Goal: Communication & Community: Ask a question

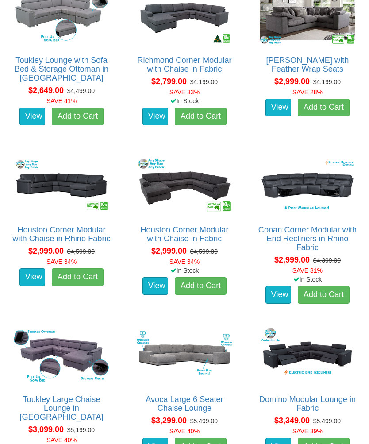
scroll to position [1002, 0]
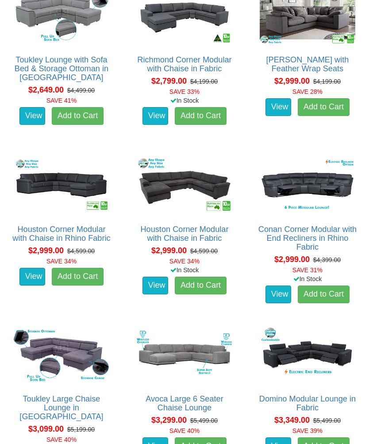
click at [42, 234] on link "Houston Corner Modular with Chaise in Rhino Fabric" at bounding box center [61, 234] width 98 height 18
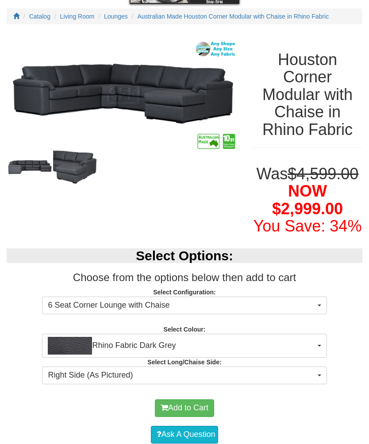
scroll to position [85, 0]
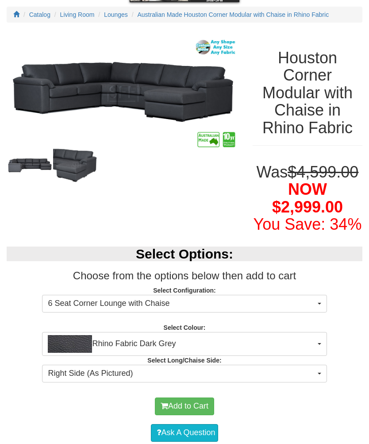
click at [315, 313] on button "6 Seat Corner Lounge with Chaise" at bounding box center [184, 304] width 285 height 18
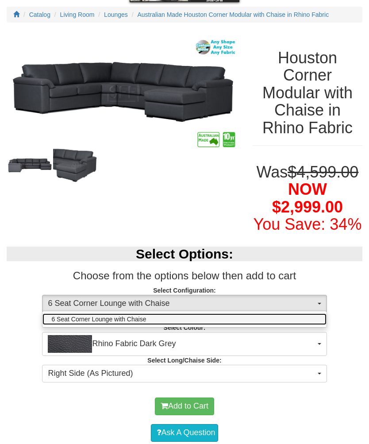
scroll to position [85, 0]
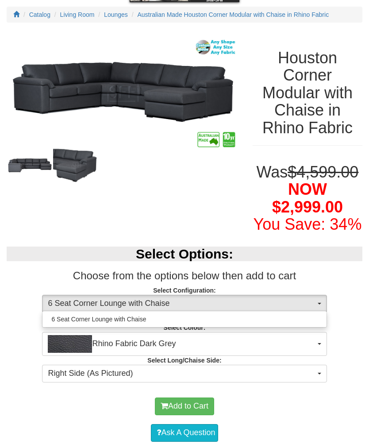
click at [358, 310] on div at bounding box center [184, 222] width 369 height 444
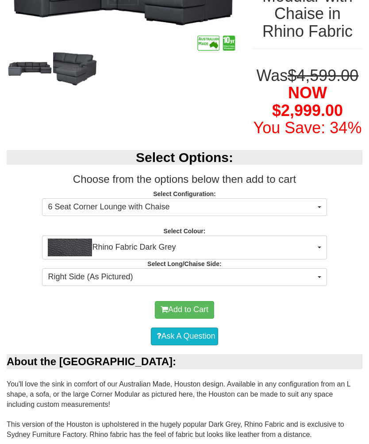
scroll to position [181, 0]
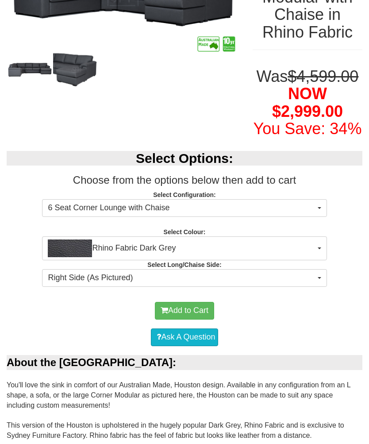
click at [316, 287] on button "Right Side (As Pictured)" at bounding box center [184, 278] width 285 height 18
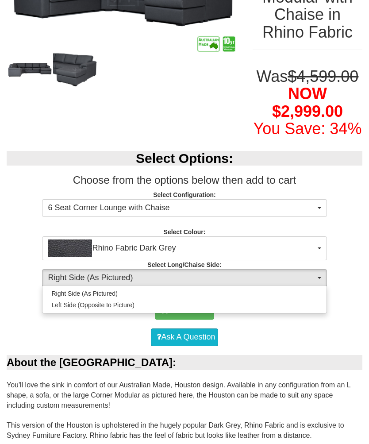
click at [346, 337] on div at bounding box center [184, 222] width 369 height 444
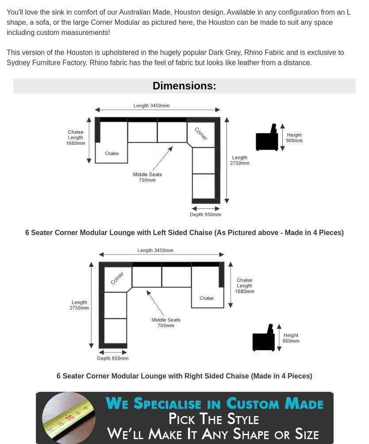
scroll to position [553, 0]
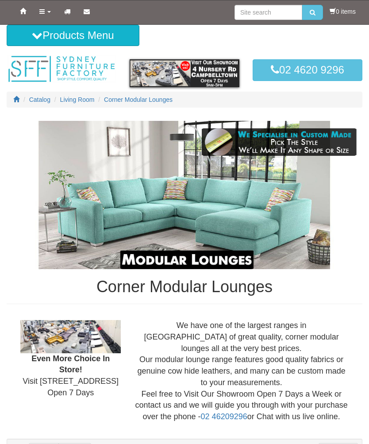
scroll to position [1032, 0]
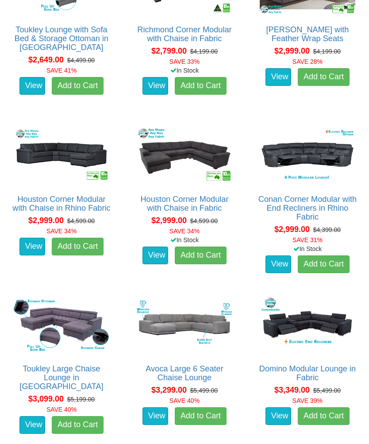
click at [176, 197] on link "Houston Corner Modular with Chaise in Fabric" at bounding box center [184, 204] width 88 height 18
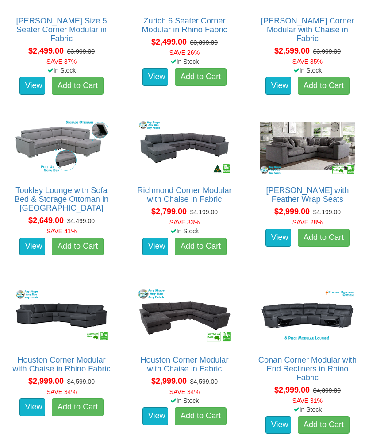
scroll to position [834, 0]
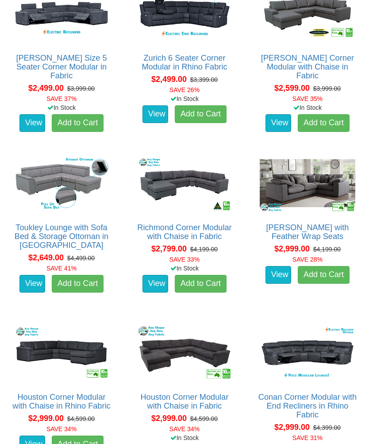
click at [4, 148] on div "Toukley Lounge with Sofa Bed & Storage Ottoman in Fabric Pictured above with th…" at bounding box center [61, 228] width 123 height 161
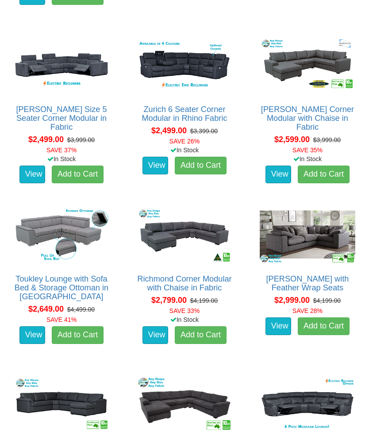
scroll to position [783, 0]
click at [322, 282] on link "[PERSON_NAME] with Feather Wrap Seats" at bounding box center [307, 283] width 83 height 18
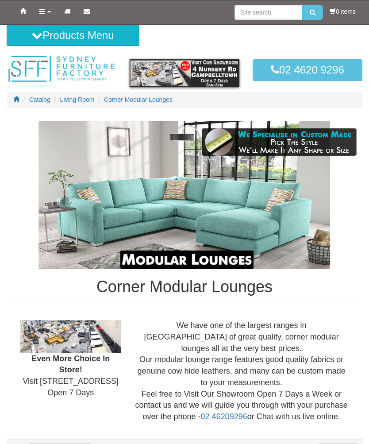
scroll to position [783, 0]
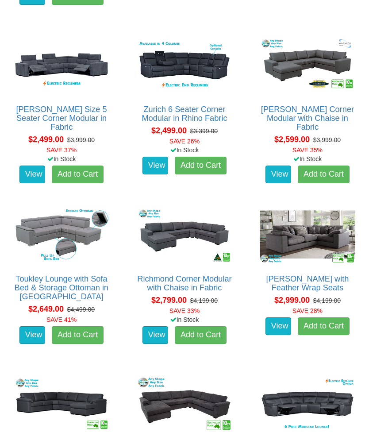
click at [290, 114] on link "[PERSON_NAME] Corner Modular with Chaise in Fabric" at bounding box center [307, 118] width 93 height 27
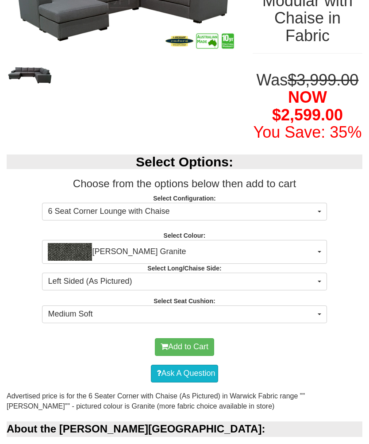
scroll to position [155, 0]
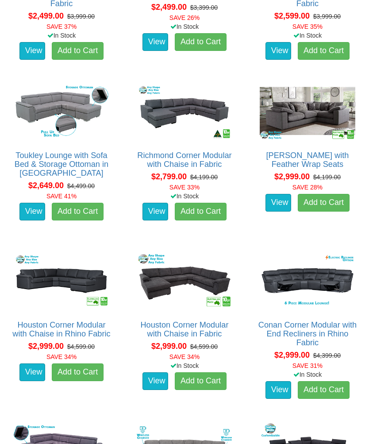
scroll to position [906, 0]
click at [203, 328] on link "Houston Corner Modular with Chaise in Fabric" at bounding box center [184, 329] width 88 height 18
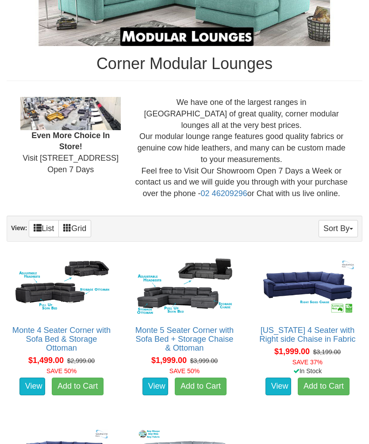
scroll to position [227, 0]
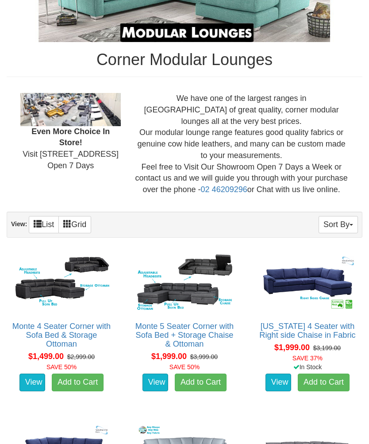
click at [167, 336] on link "Monte 5 Seater Corner with Sofa Bed + Storage Chaise & Ottoman" at bounding box center [184, 335] width 98 height 27
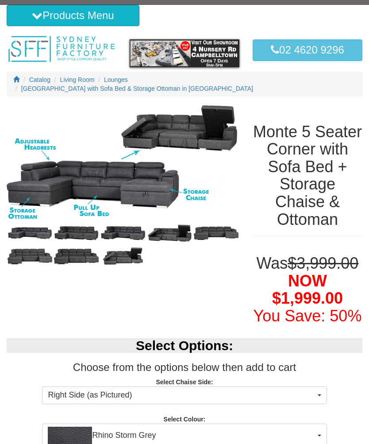
scroll to position [19, 0]
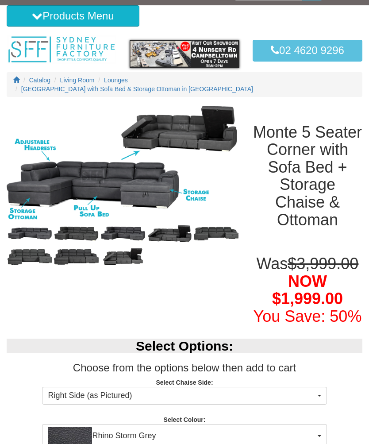
click at [77, 233] on img at bounding box center [76, 234] width 46 height 23
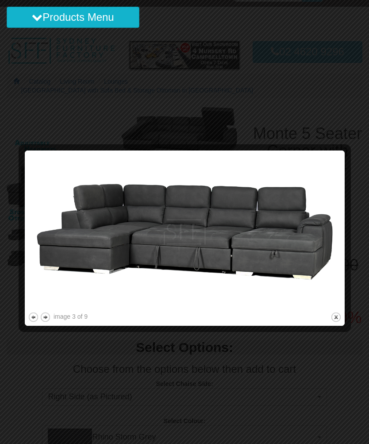
scroll to position [0, 0]
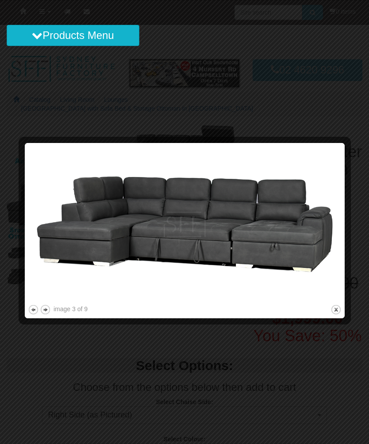
click at [49, 306] on button "next" at bounding box center [45, 309] width 11 height 11
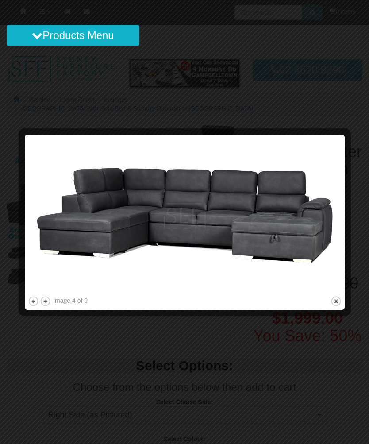
click at [44, 302] on button "next" at bounding box center [45, 301] width 11 height 11
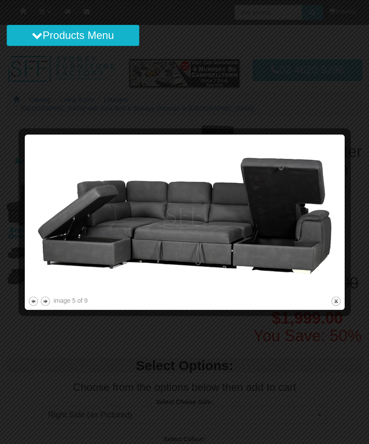
click at [25, 302] on div at bounding box center [23, 222] width 9 height 169
click at [34, 301] on button "previous" at bounding box center [33, 301] width 11 height 11
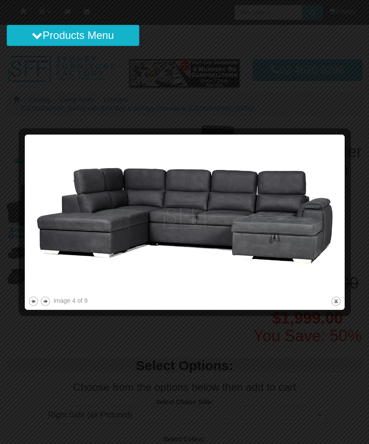
click at [47, 303] on button "next" at bounding box center [45, 301] width 11 height 11
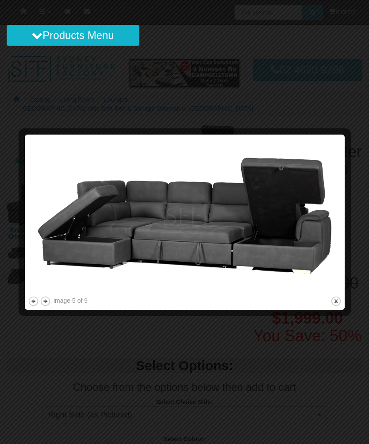
click at [30, 305] on button "previous" at bounding box center [33, 301] width 11 height 11
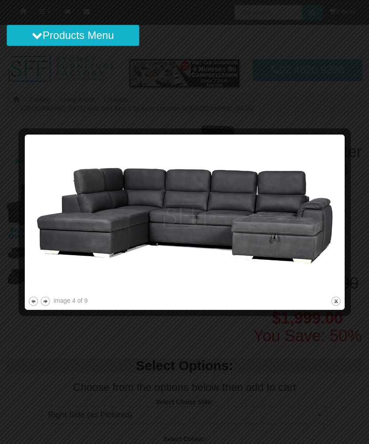
click at [47, 304] on button "next" at bounding box center [45, 301] width 11 height 11
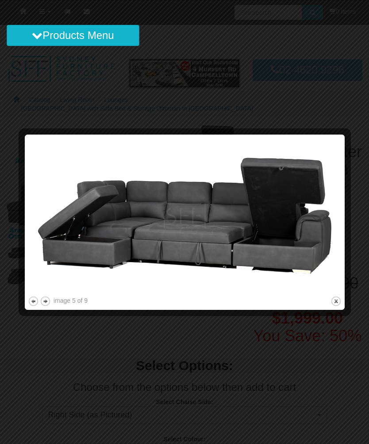
click at [29, 304] on button "previous" at bounding box center [33, 301] width 11 height 11
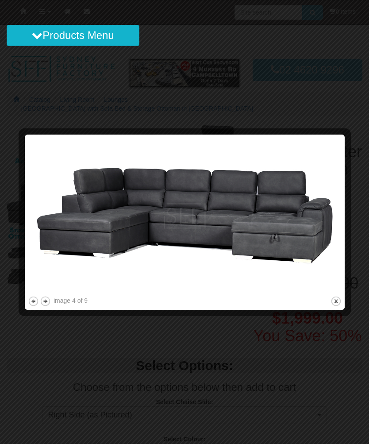
click at [44, 301] on button "next" at bounding box center [45, 301] width 11 height 11
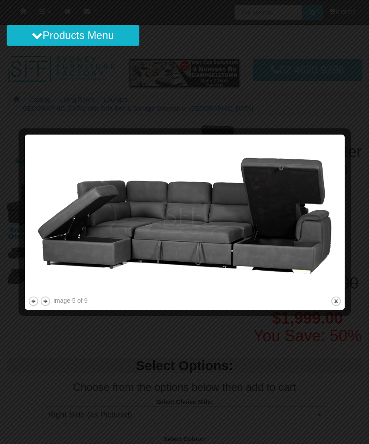
click at [49, 304] on button "next" at bounding box center [45, 301] width 11 height 11
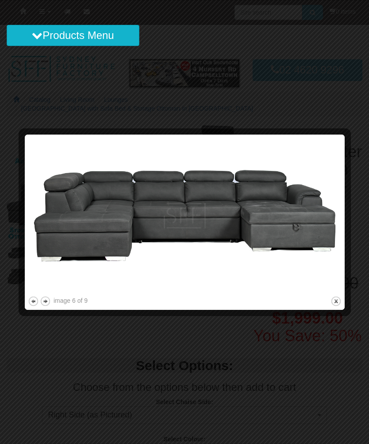
click at [46, 301] on button "next" at bounding box center [45, 301] width 11 height 11
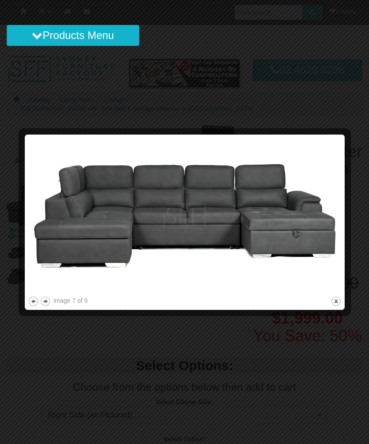
click at [30, 301] on button "previous" at bounding box center [33, 301] width 11 height 11
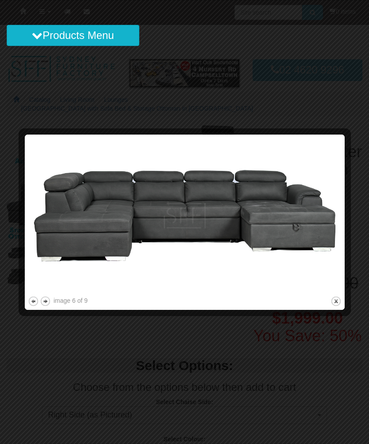
click at [48, 303] on button "next" at bounding box center [45, 301] width 11 height 11
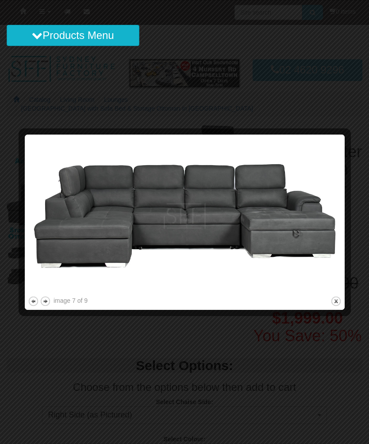
click at [45, 305] on button "next" at bounding box center [45, 301] width 11 height 11
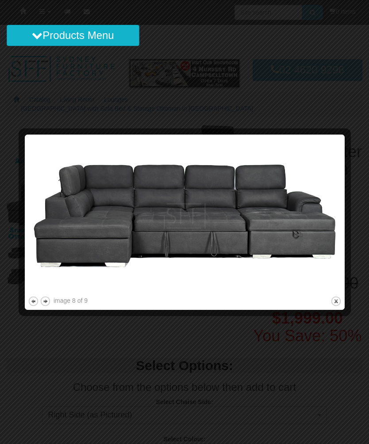
click at [25, 301] on div at bounding box center [23, 222] width 9 height 169
click at [49, 304] on button "next" at bounding box center [45, 301] width 11 height 11
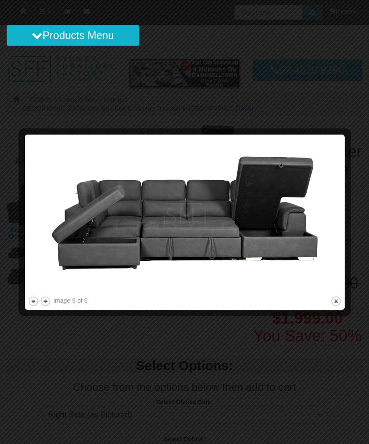
click at [45, 305] on button "next" at bounding box center [45, 301] width 11 height 11
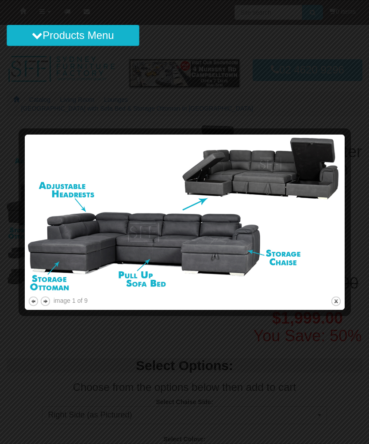
click at [310, 86] on div at bounding box center [184, 222] width 369 height 444
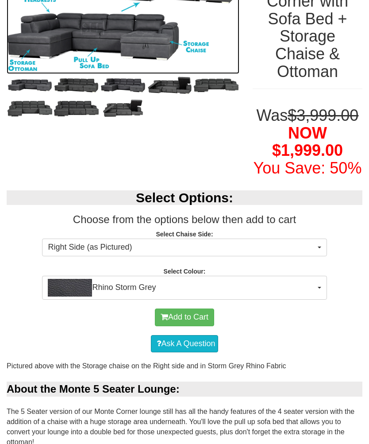
scroll to position [167, 0]
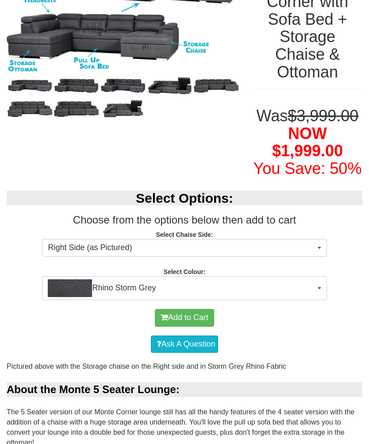
click at [320, 256] on button "Right Side (as Pictured)" at bounding box center [184, 248] width 285 height 18
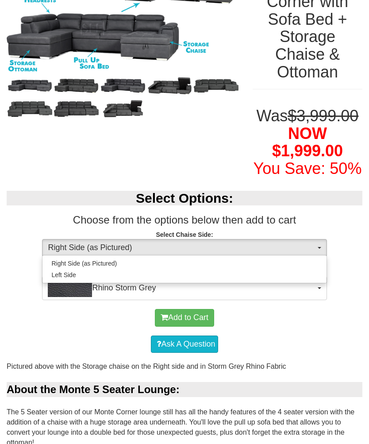
click at [341, 346] on div at bounding box center [184, 222] width 369 height 444
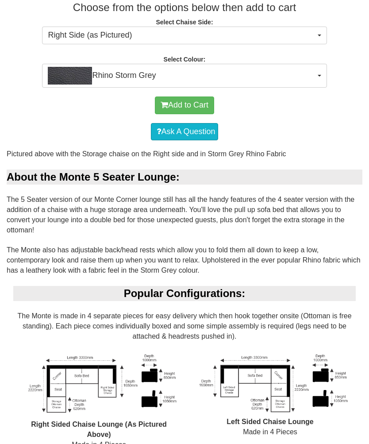
scroll to position [376, 0]
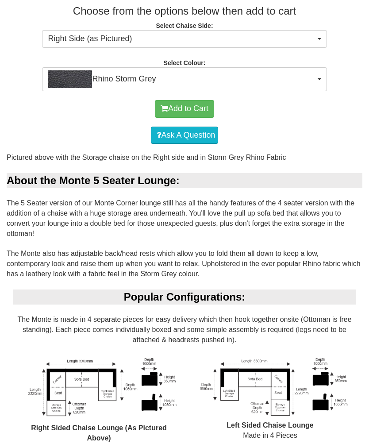
click at [188, 142] on link "Ask A Question" at bounding box center [184, 136] width 67 height 18
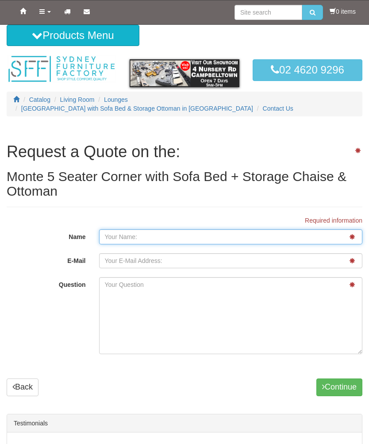
click at [146, 229] on input "Name" at bounding box center [231, 236] width 264 height 15
type input "[PERSON_NAME]"
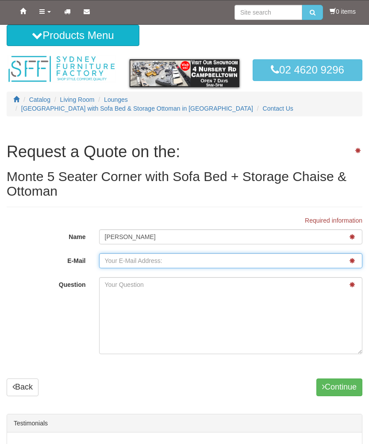
click at [249, 253] on input "E-Mail" at bounding box center [231, 260] width 264 height 15
type input "sharonsmith888@icloud.com"
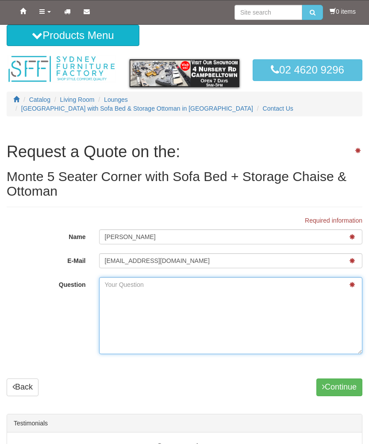
click at [273, 277] on textarea "Question" at bounding box center [231, 315] width 264 height 77
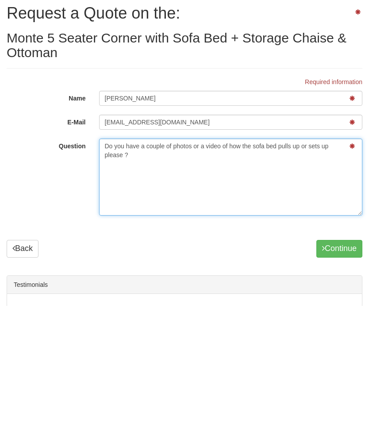
type textarea "Do you have a couple of photos or a video of how the sofa bed pulls up or sets …"
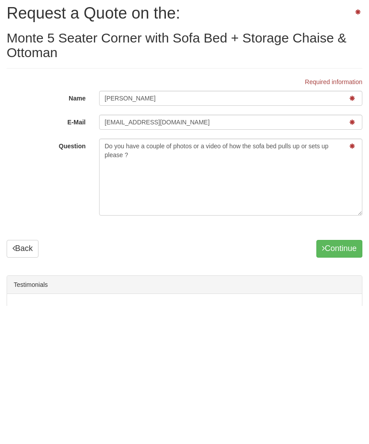
click at [340, 378] on button "Continue" at bounding box center [339, 387] width 46 height 18
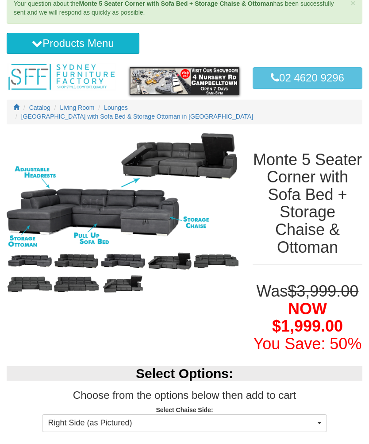
scroll to position [32, 0]
